Goal: Task Accomplishment & Management: Manage account settings

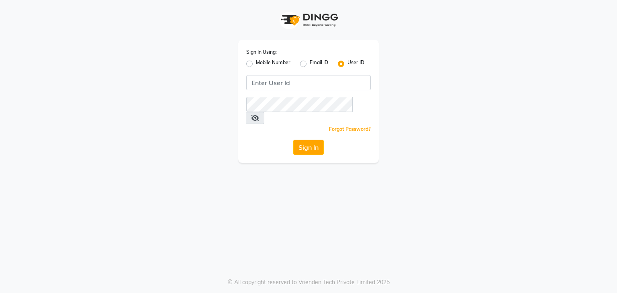
click at [256, 62] on label "Mobile Number" at bounding box center [273, 64] width 35 height 10
click at [256, 62] on input "Mobile Number" at bounding box center [258, 61] width 5 height 5
radio input "true"
radio input "false"
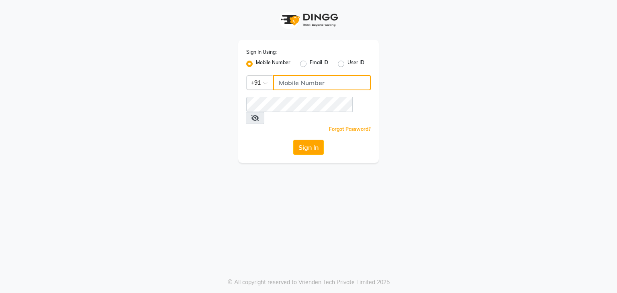
type input "8135954756"
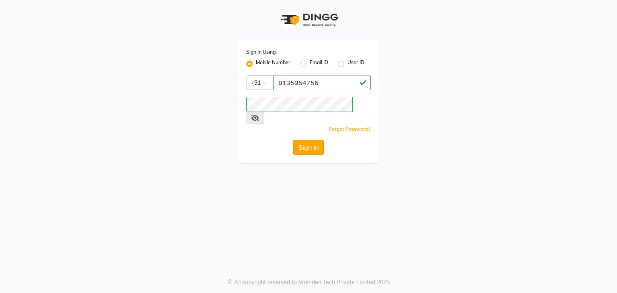
drag, startPoint x: 308, startPoint y: 126, endPoint x: 310, endPoint y: 134, distance: 8.1
click at [309, 130] on div "Sign In Using: Mobile Number Email ID User ID Country Code × [PHONE_NUMBER] Rem…" at bounding box center [308, 101] width 141 height 123
click at [310, 140] on button "Sign In" at bounding box center [308, 147] width 31 height 15
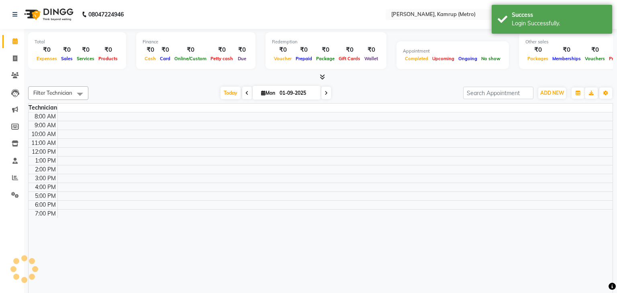
select select "en"
